Goal: Information Seeking & Learning: Learn about a topic

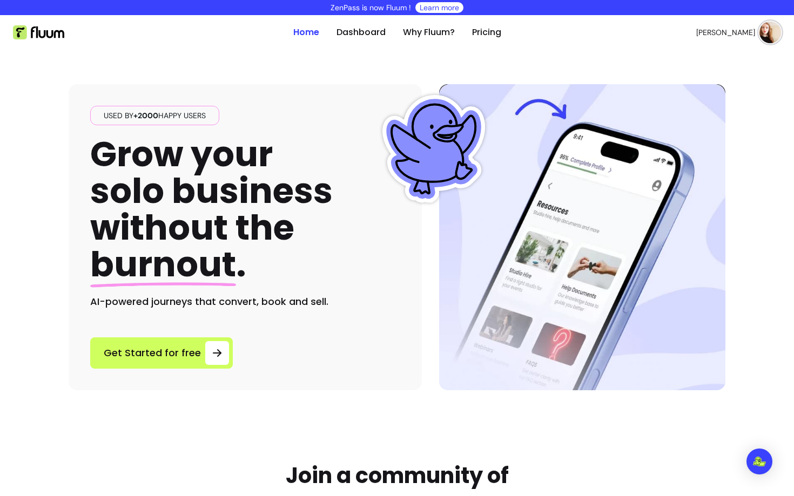
click at [421, 382] on div "Used by +2000 happy users Grow your solo business without the burnout . AI-powe…" at bounding box center [245, 237] width 353 height 306
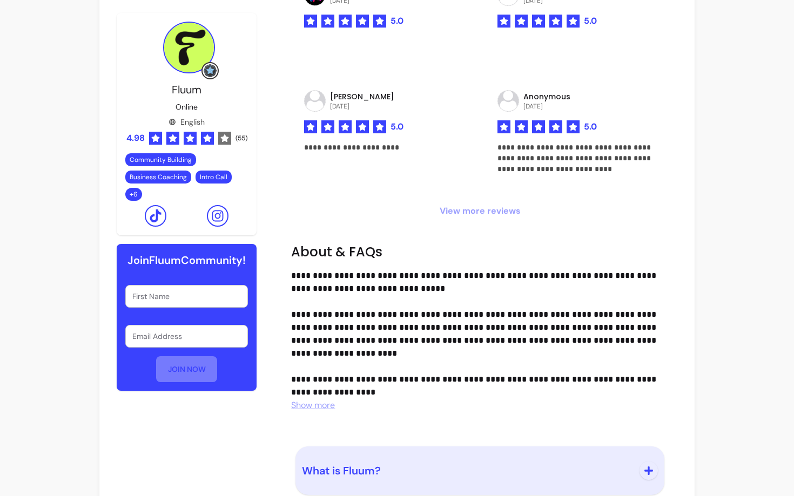
scroll to position [1186, 0]
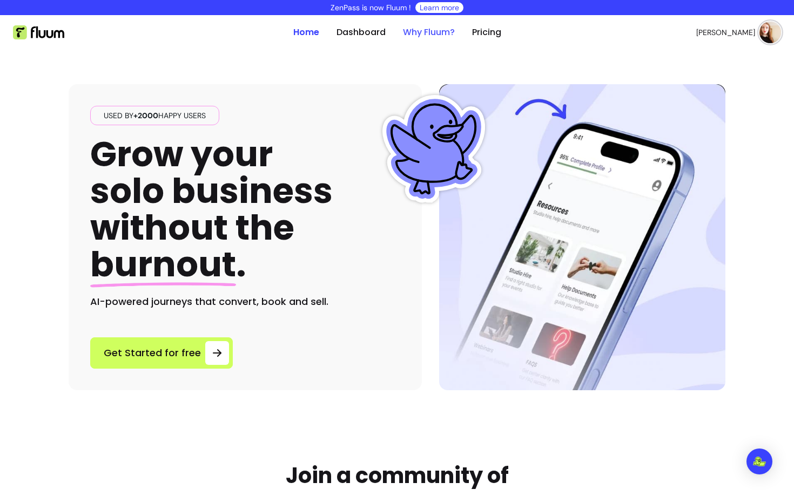
click at [420, 36] on link "Why Fluum?" at bounding box center [429, 32] width 52 height 13
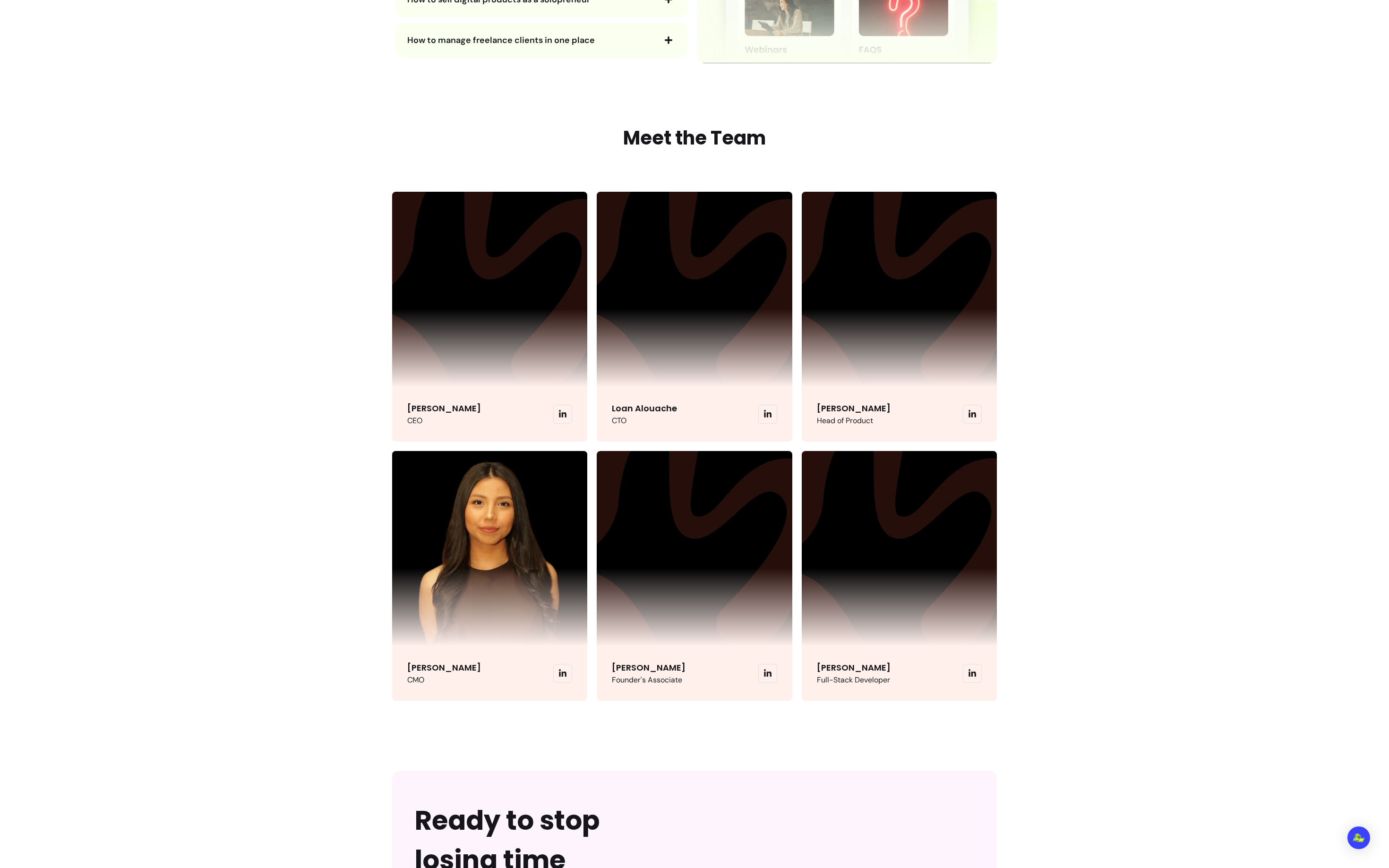
scroll to position [2140, 0]
